Goal: Task Accomplishment & Management: Use online tool/utility

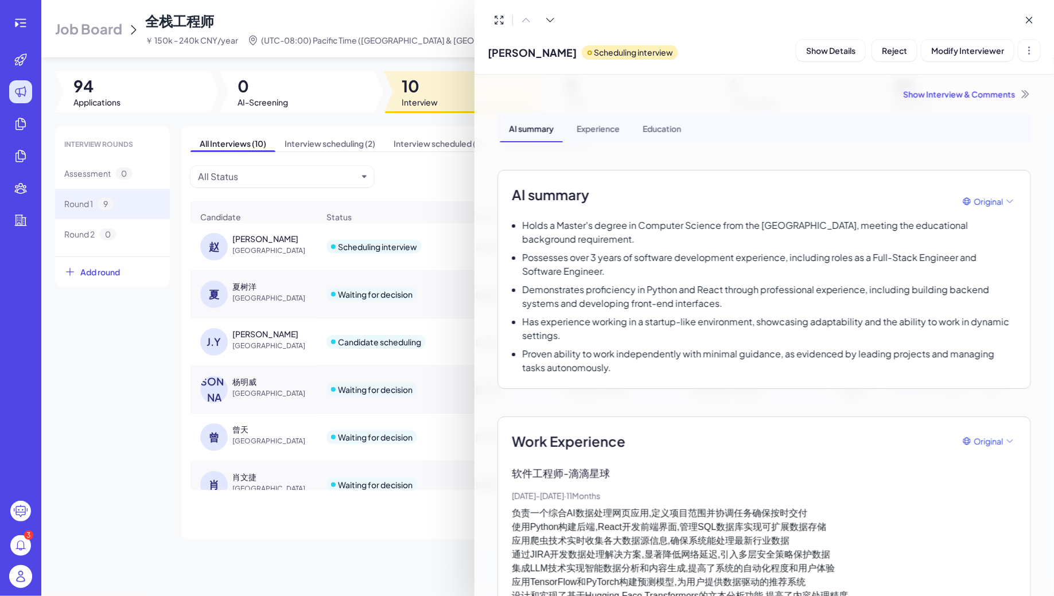
scroll to position [291, 0]
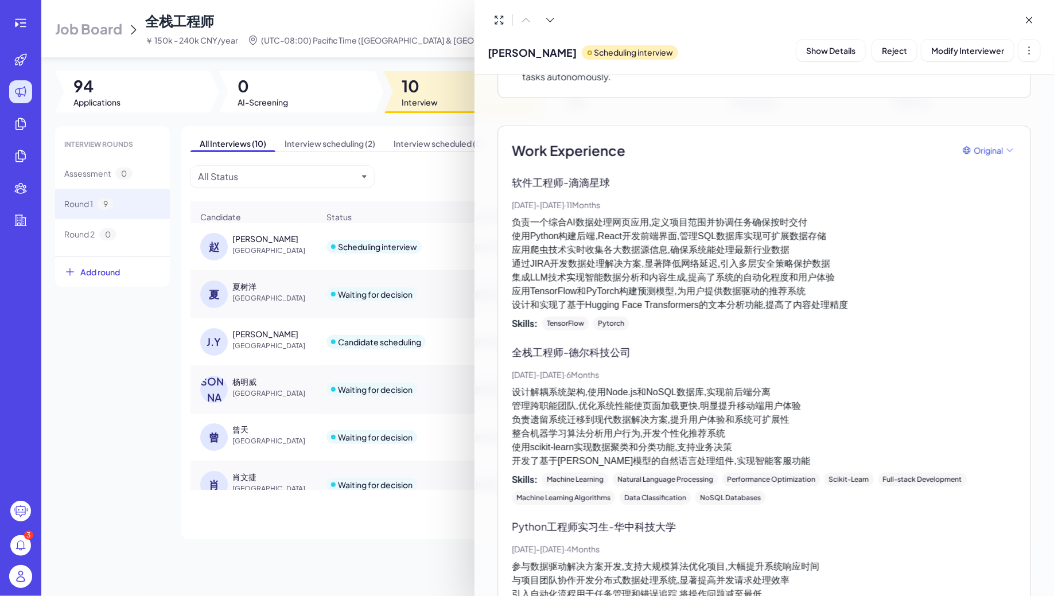
click at [39, 32] on div at bounding box center [527, 298] width 1054 height 596
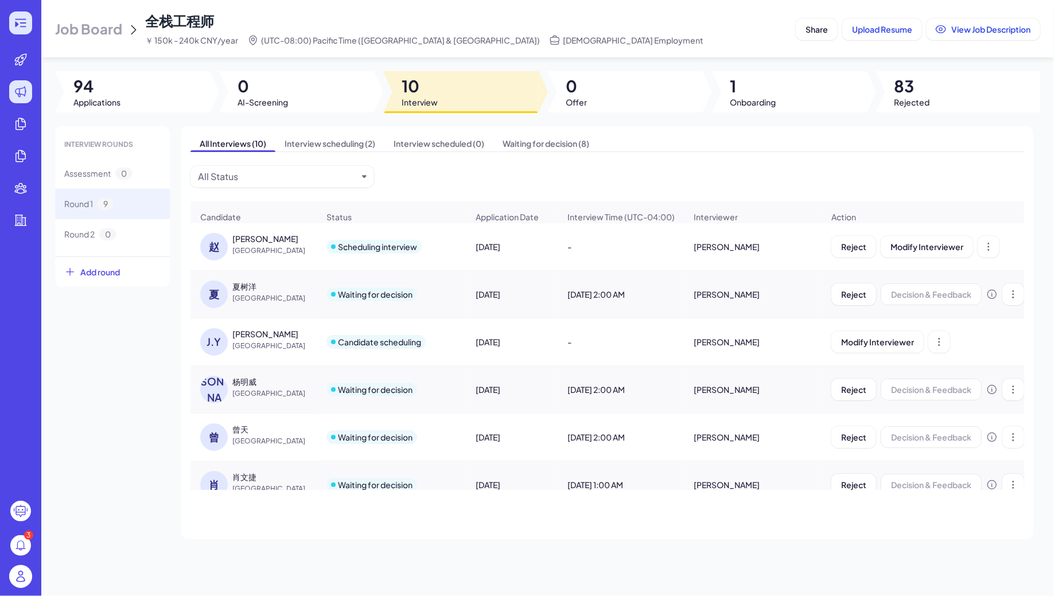
click at [20, 24] on icon at bounding box center [21, 23] width 14 height 14
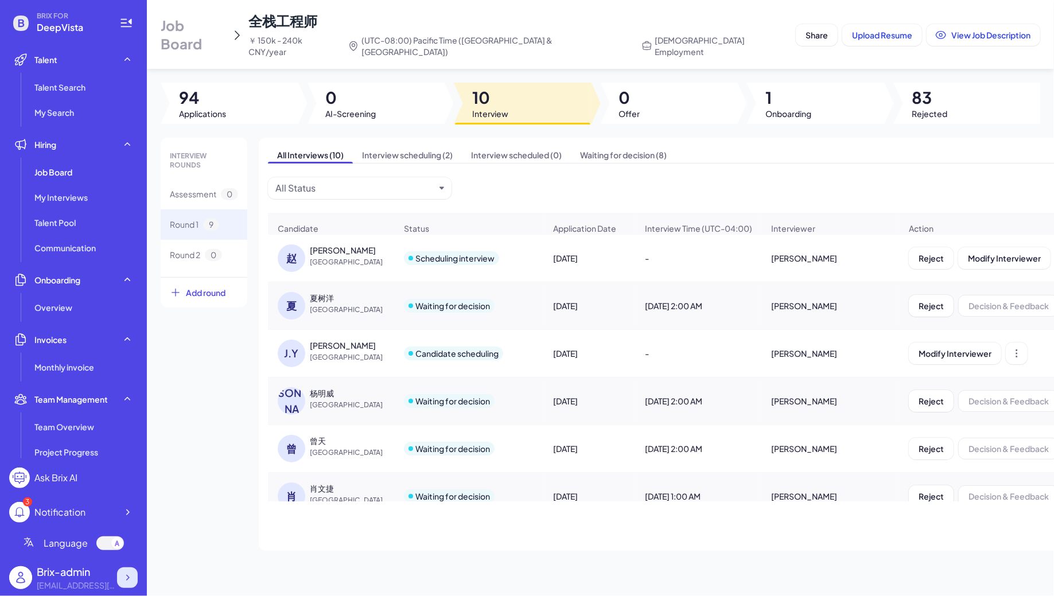
click at [130, 574] on icon at bounding box center [127, 577] width 11 height 11
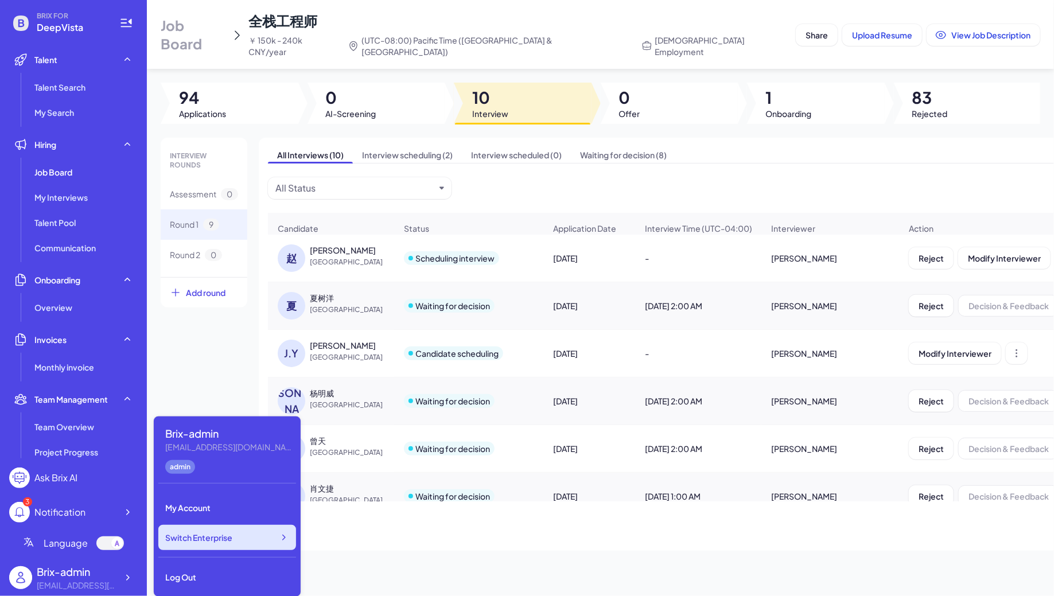
click at [242, 545] on div "Switch Enterprise" at bounding box center [227, 537] width 138 height 25
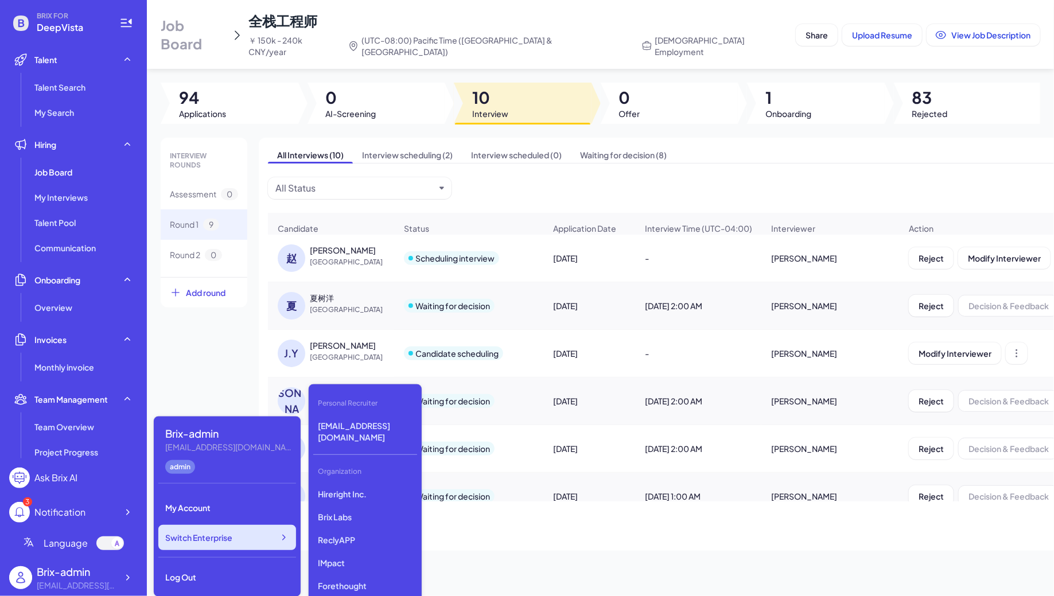
scroll to position [2935, 0]
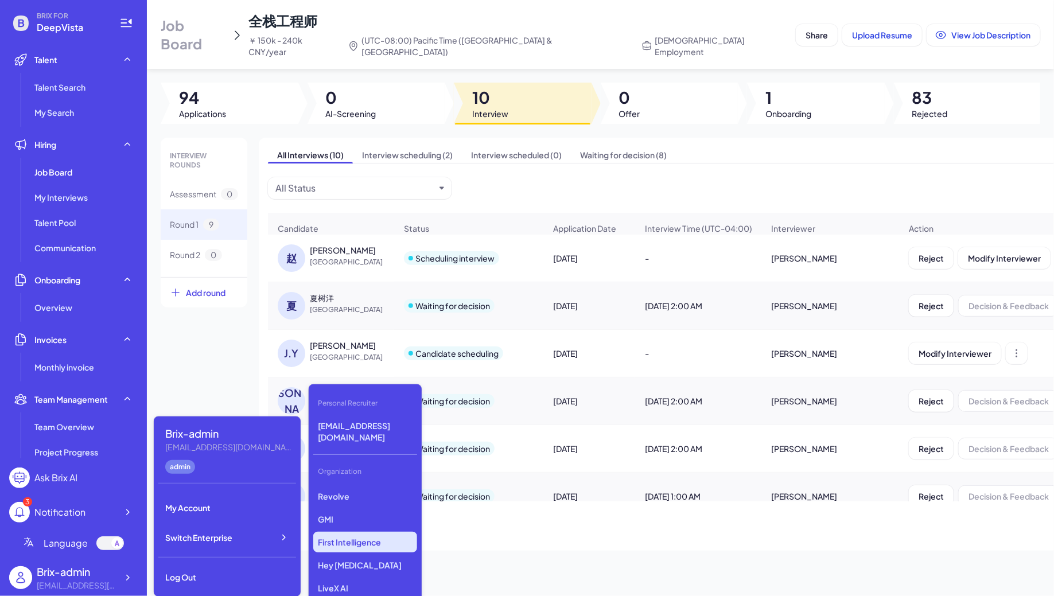
click at [348, 532] on p "First Intelligence" at bounding box center [365, 542] width 104 height 21
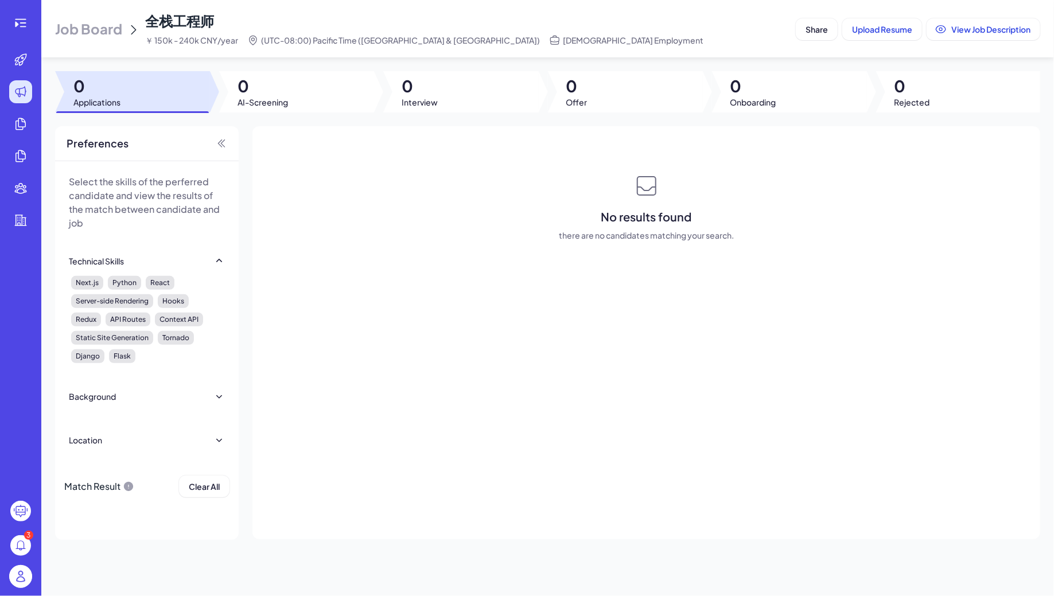
click at [79, 36] on span "Job Board" at bounding box center [88, 29] width 67 height 18
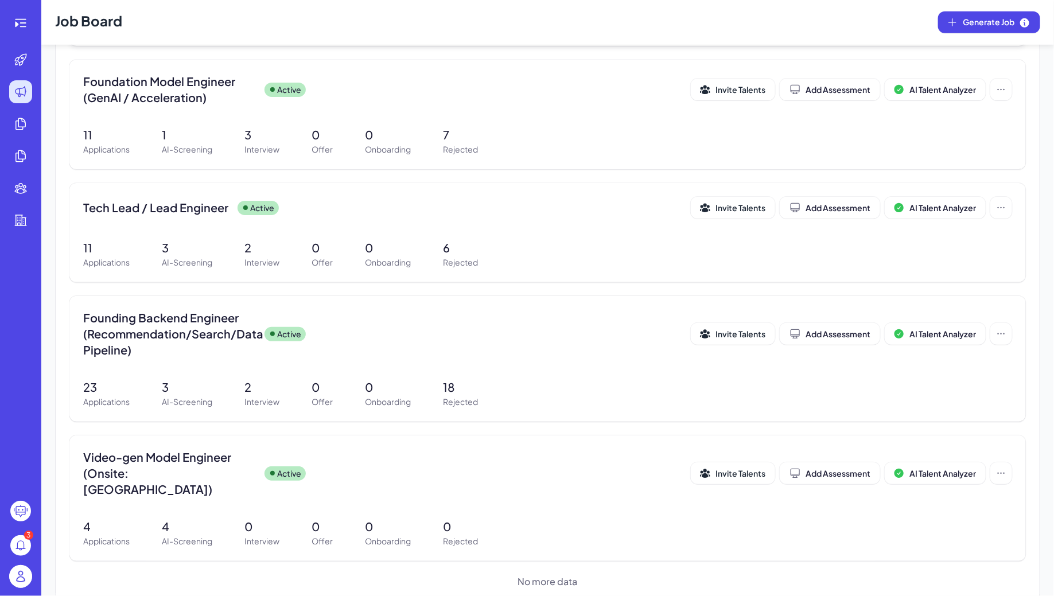
scroll to position [375, 0]
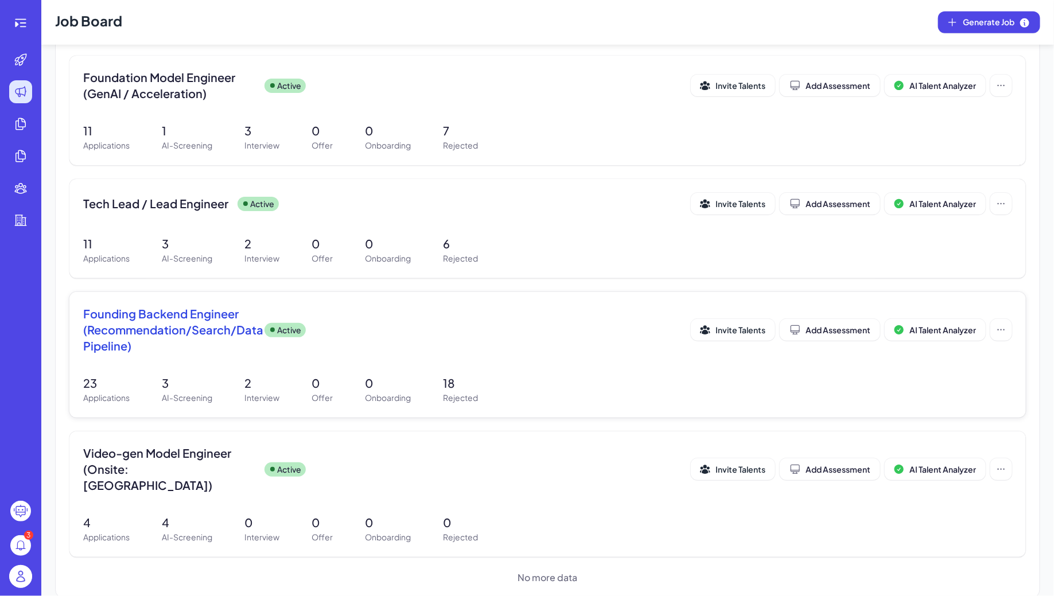
click at [273, 323] on div "Active" at bounding box center [285, 330] width 41 height 14
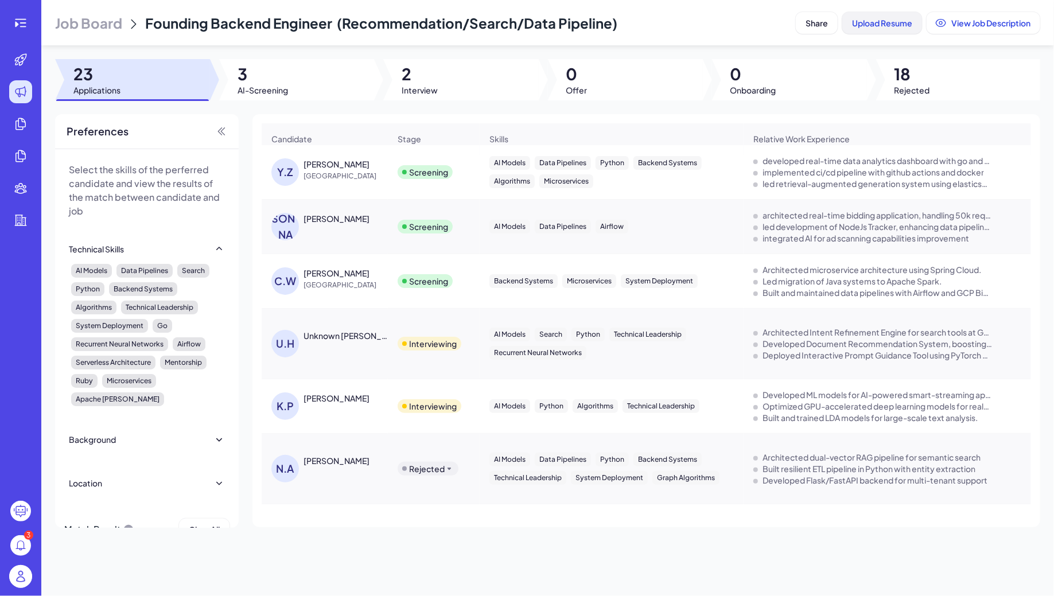
click at [862, 30] on button "Upload Resume" at bounding box center [882, 23] width 80 height 22
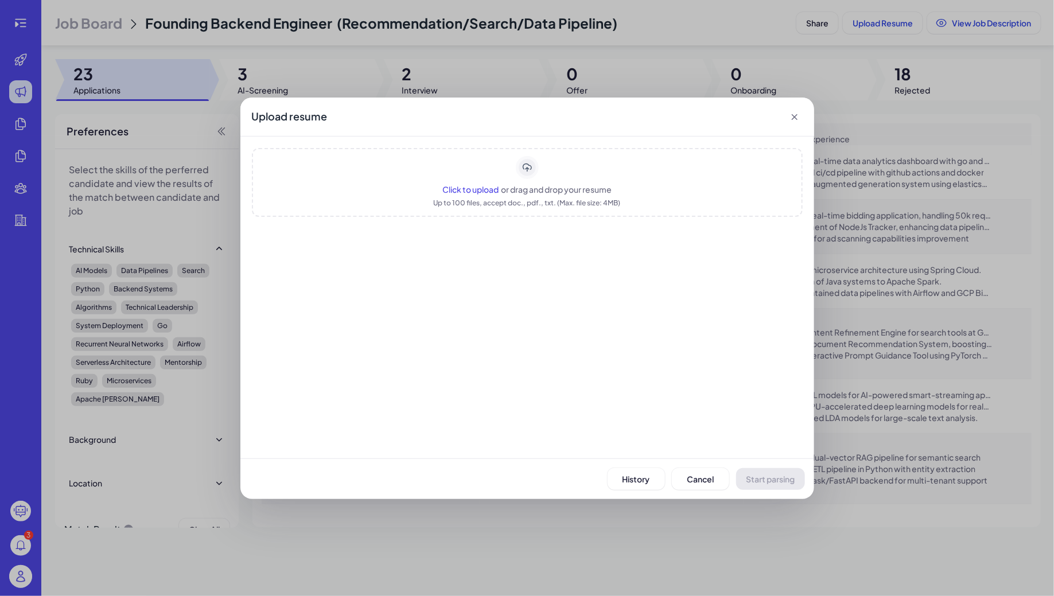
click at [533, 168] on rect "Upload area" at bounding box center [527, 167] width 20 height 20
click at [781, 471] on button "Start parsing" at bounding box center [770, 479] width 69 height 22
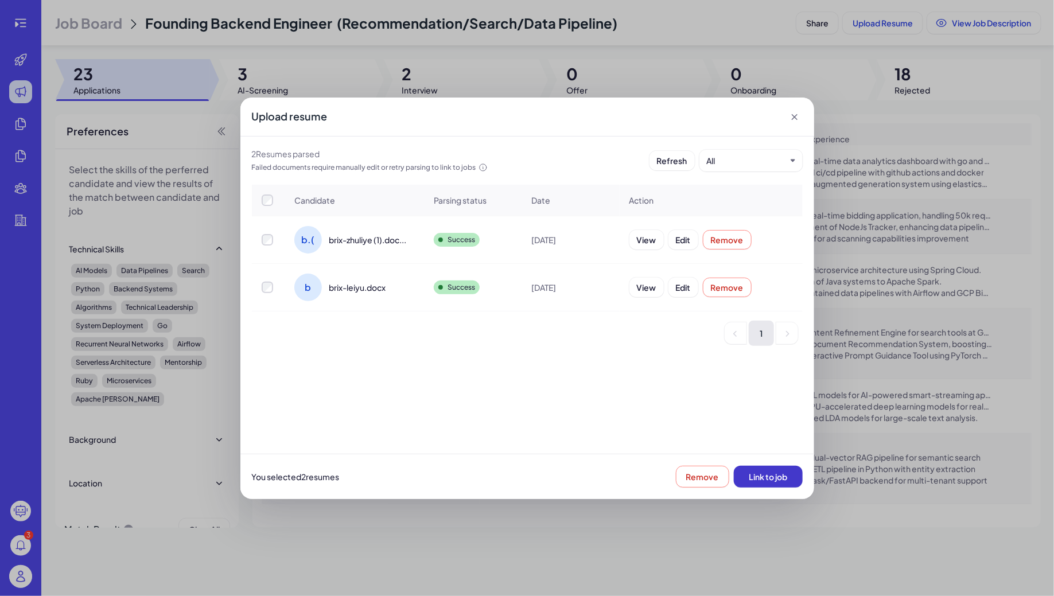
click at [768, 472] on span "Link to job" at bounding box center [768, 477] width 38 height 10
click at [797, 115] on icon at bounding box center [794, 116] width 11 height 11
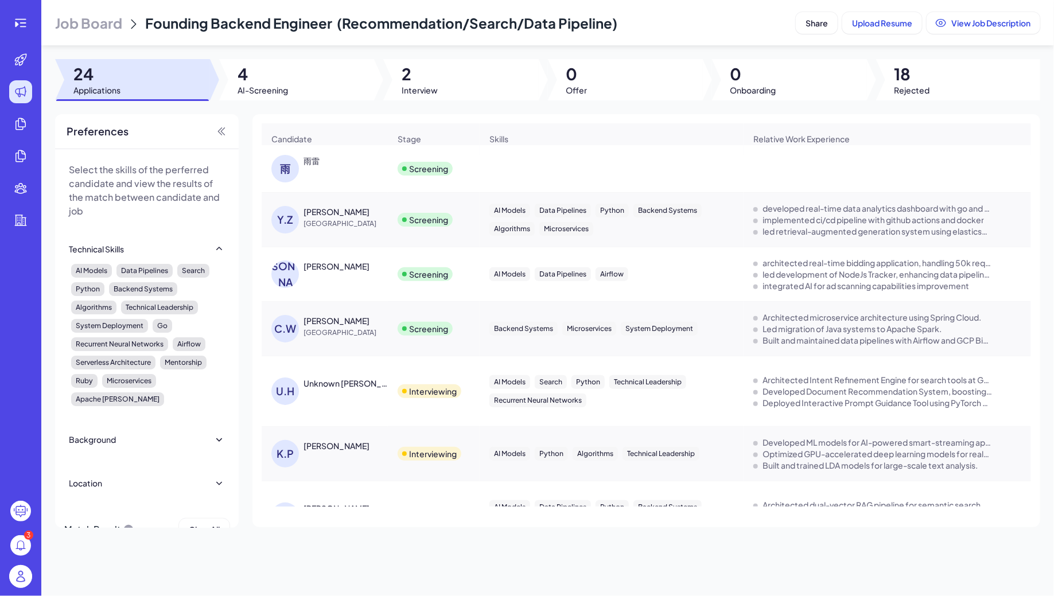
click at [313, 164] on div "雨雷" at bounding box center [312, 160] width 16 height 11
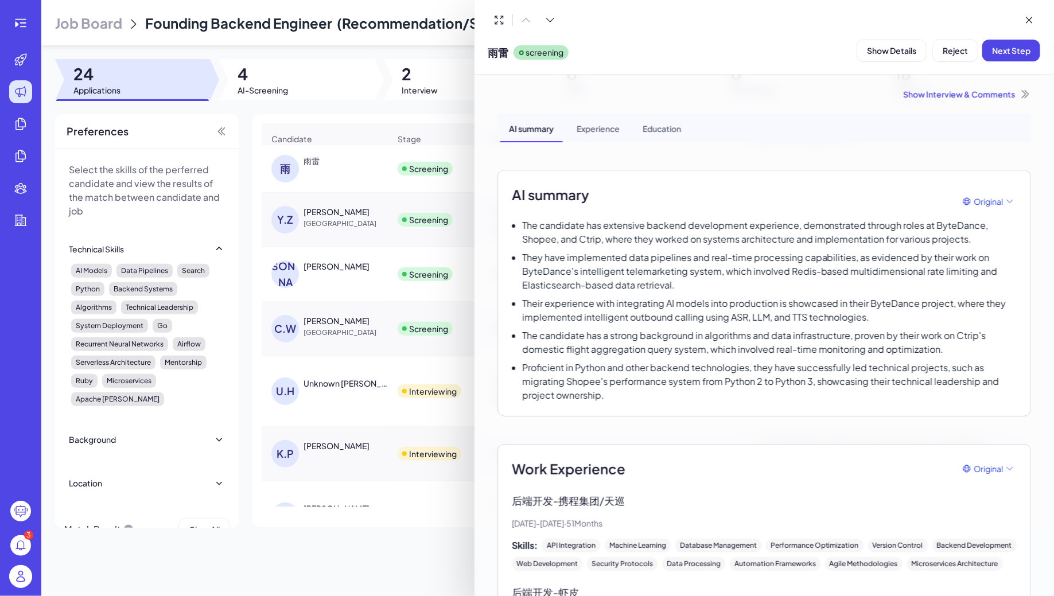
click at [353, 186] on div at bounding box center [527, 298] width 1054 height 596
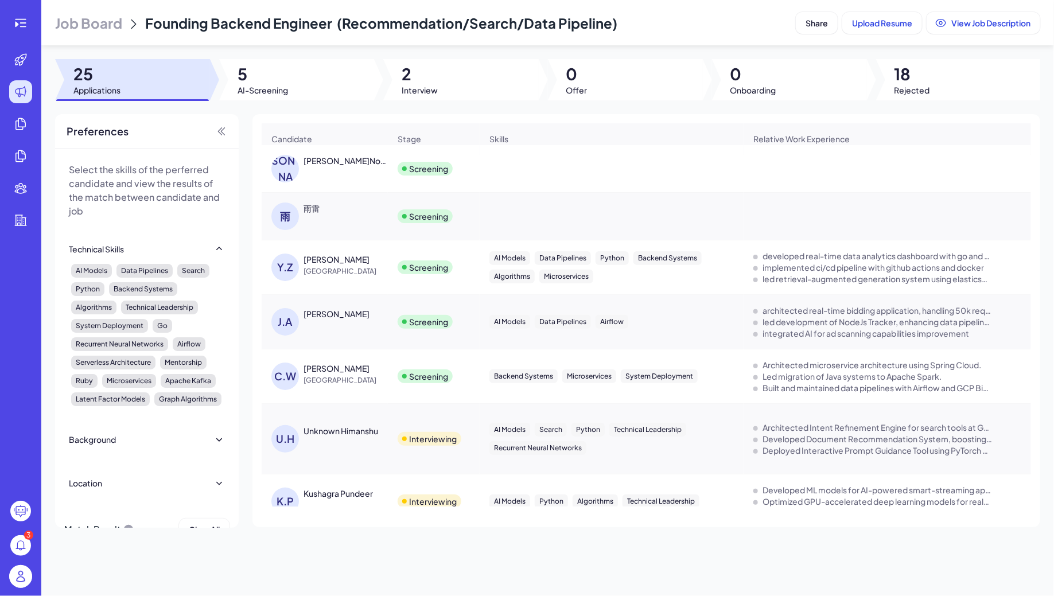
click at [323, 167] on div "朱 朱丽叶 None" at bounding box center [330, 169] width 118 height 28
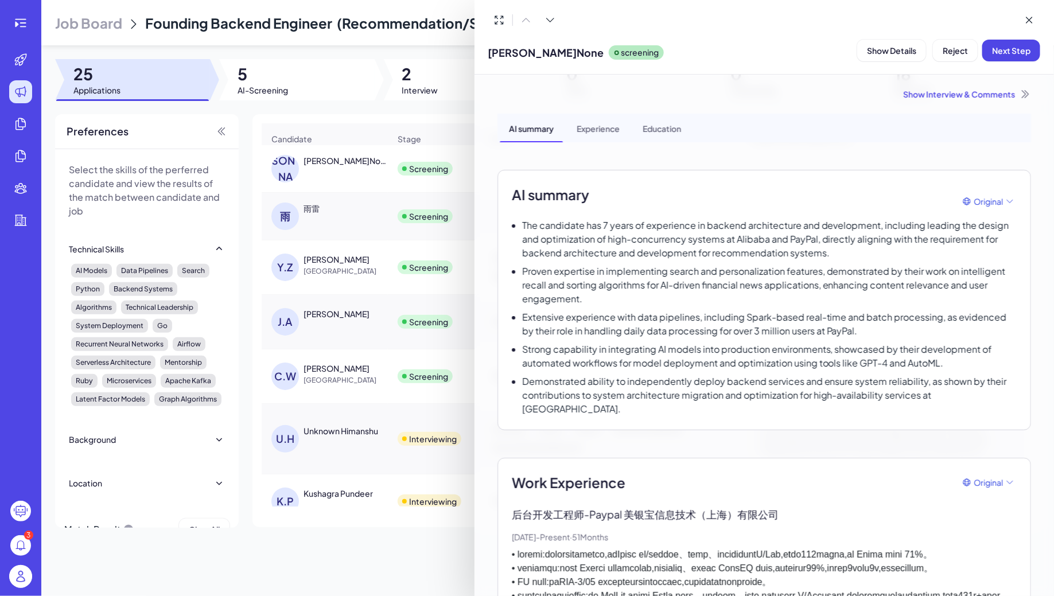
scroll to position [748, 0]
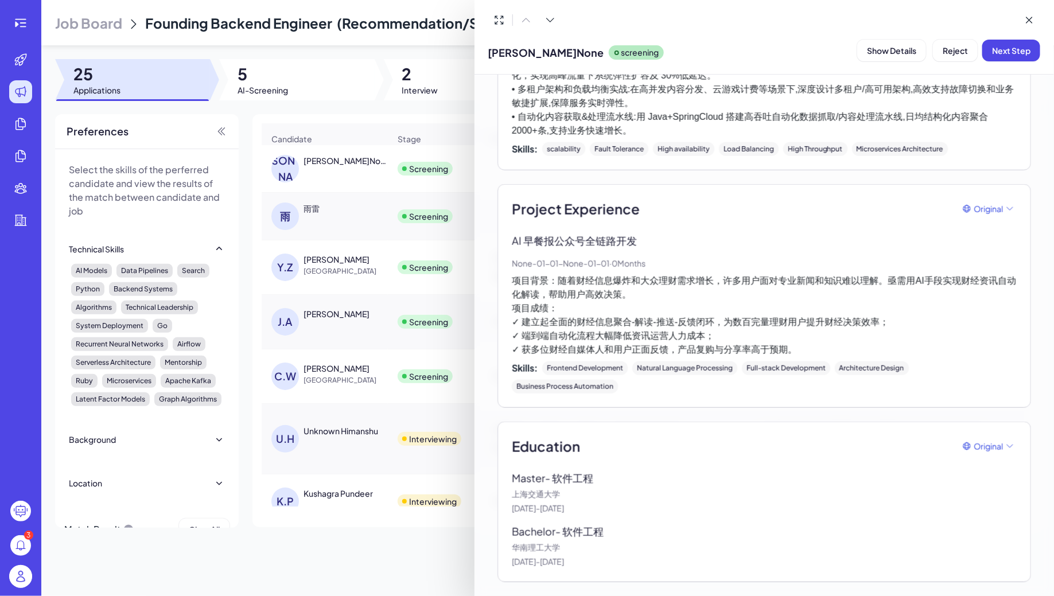
click at [391, 195] on div at bounding box center [527, 298] width 1054 height 596
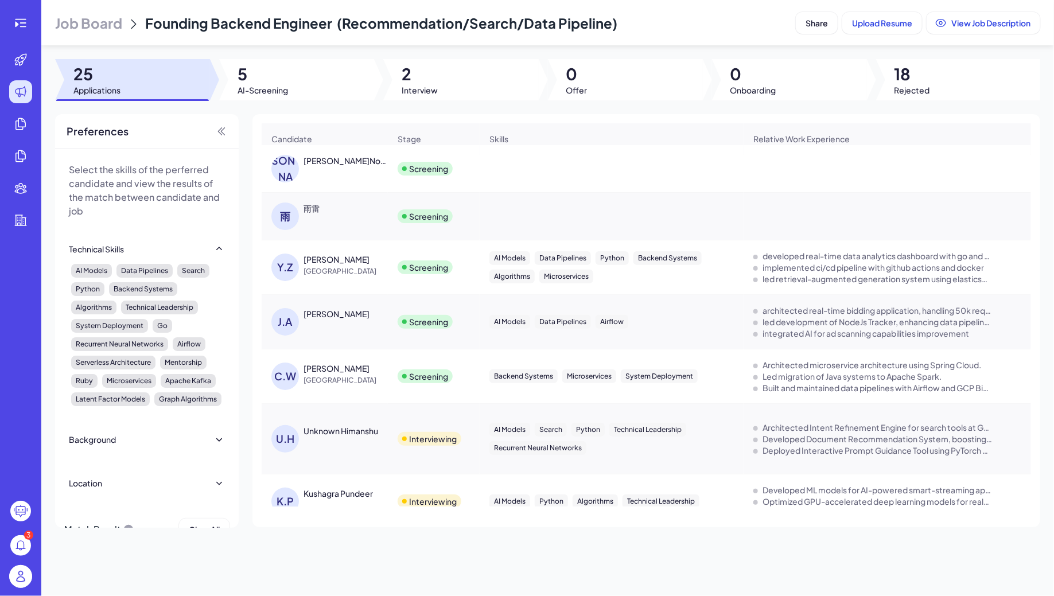
click at [297, 208] on div "雨" at bounding box center [287, 217] width 32 height 28
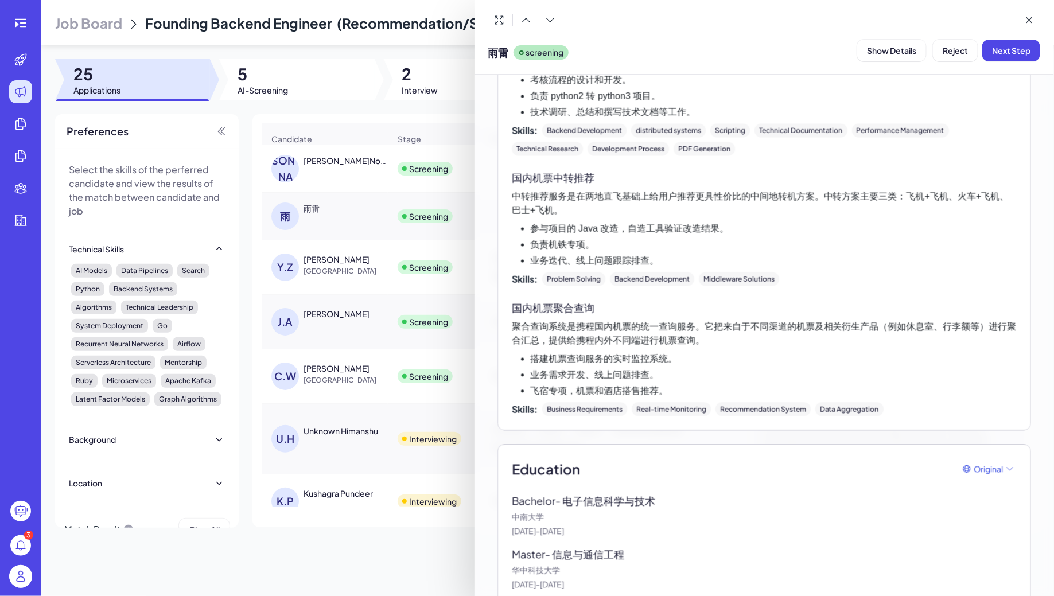
scroll to position [1273, 0]
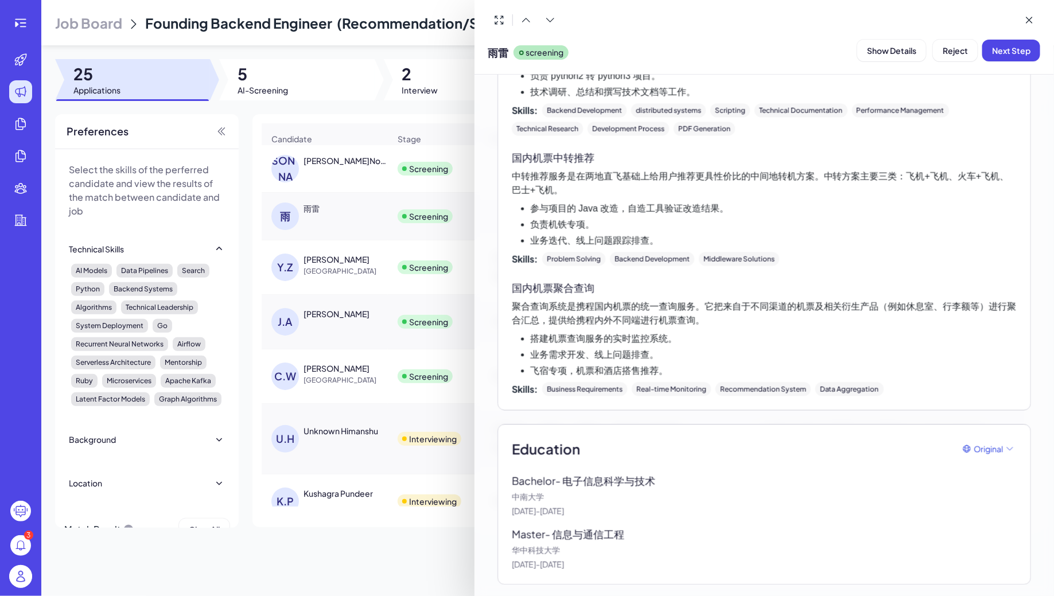
click at [382, 180] on div at bounding box center [527, 298] width 1054 height 596
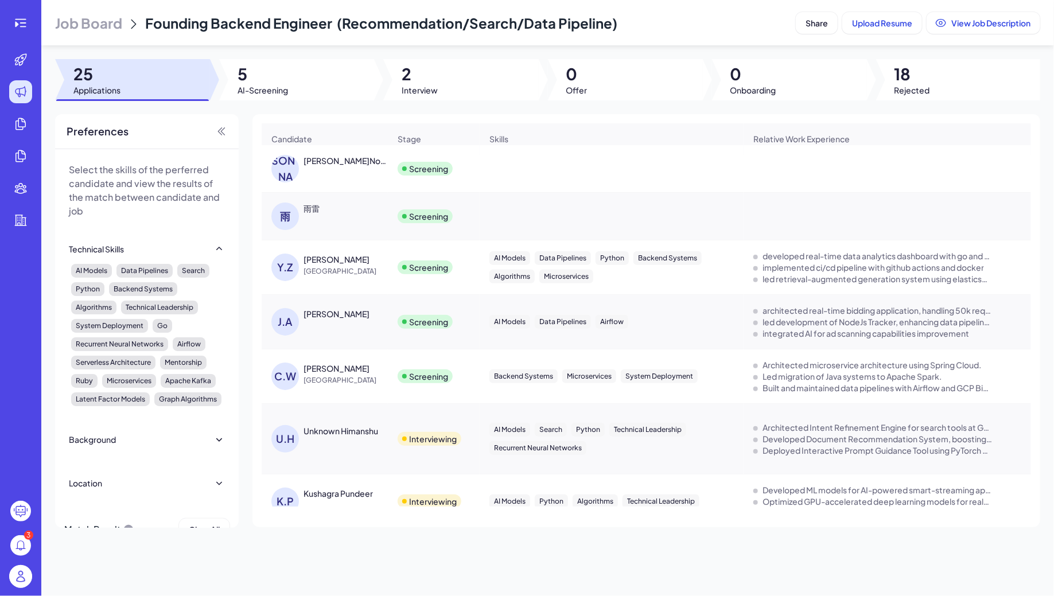
click at [108, 25] on span "Job Board" at bounding box center [88, 23] width 67 height 18
